Goal: Understand process/instructions: Learn about a topic

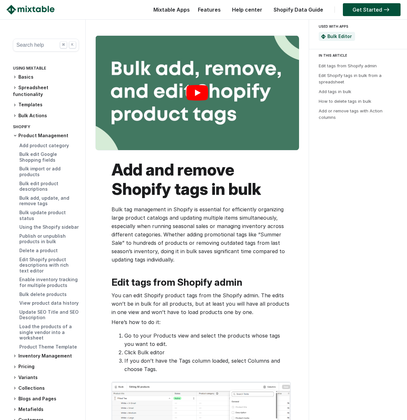
click at [196, 94] on link "Play" at bounding box center [197, 93] width 203 height 114
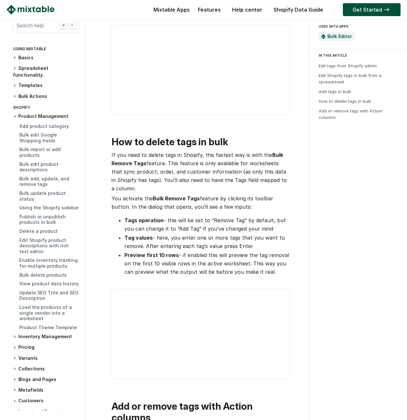
scroll to position [1255, 0]
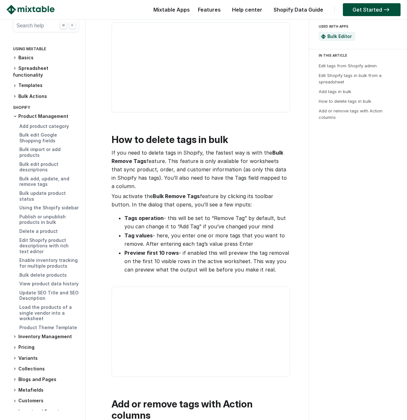
click at [200, 359] on video at bounding box center [200, 331] width 179 height 90
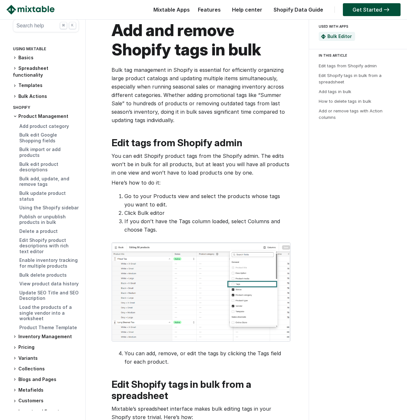
scroll to position [0, 0]
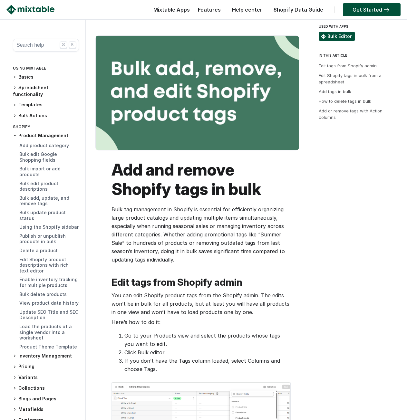
click at [337, 36] on link "Bulk Editor" at bounding box center [339, 35] width 24 height 5
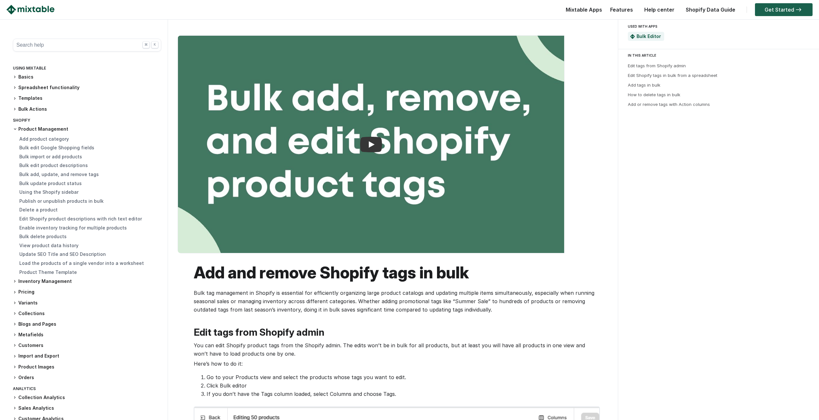
click at [778, 8] on link "Get Started" at bounding box center [784, 9] width 58 height 13
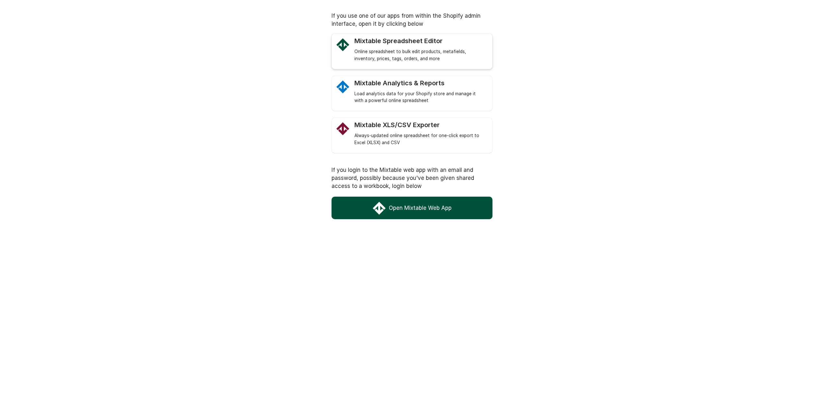
click at [418, 43] on div "Mixtable Spreadsheet Editor" at bounding box center [419, 41] width 131 height 8
